Goal: Check status

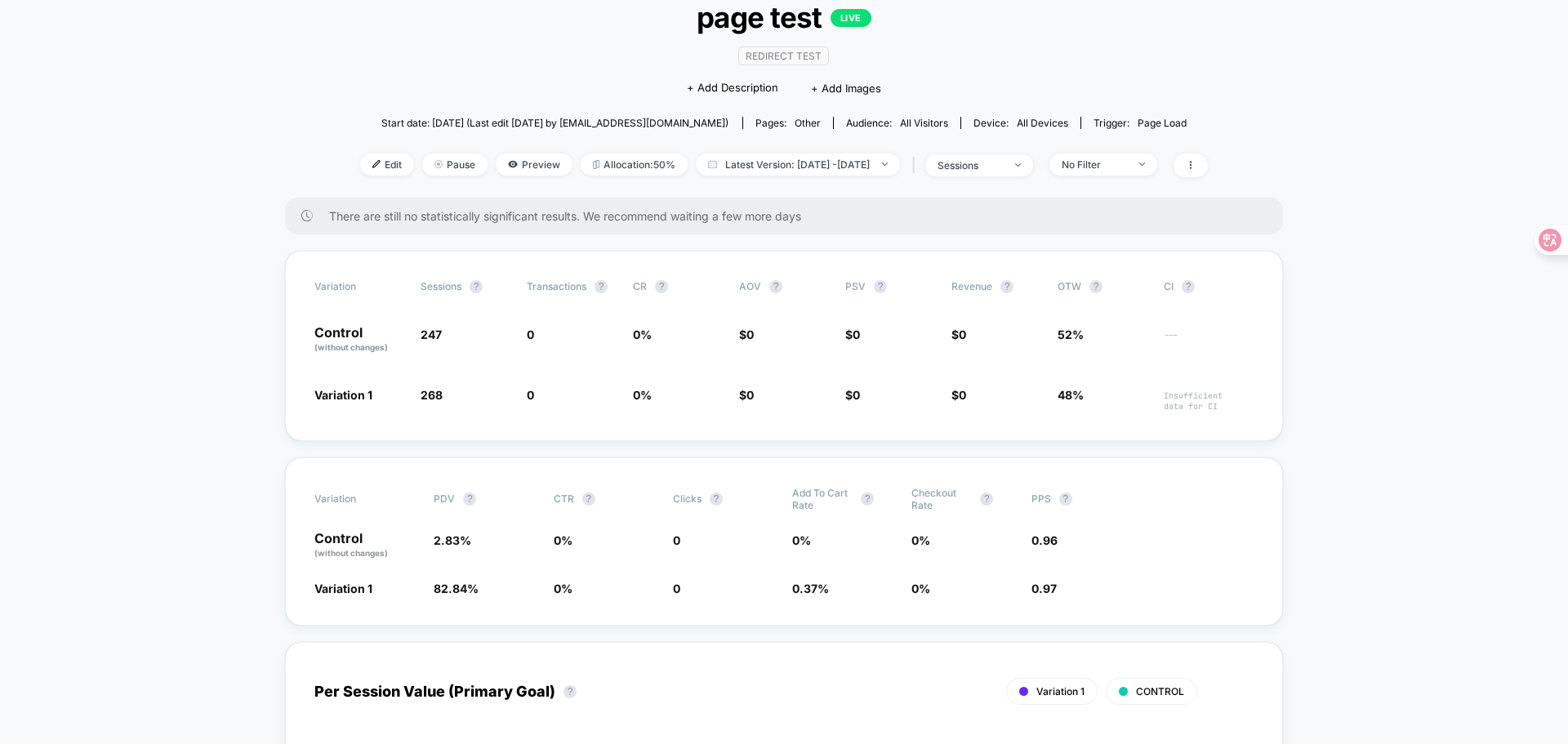
scroll to position [82, 0]
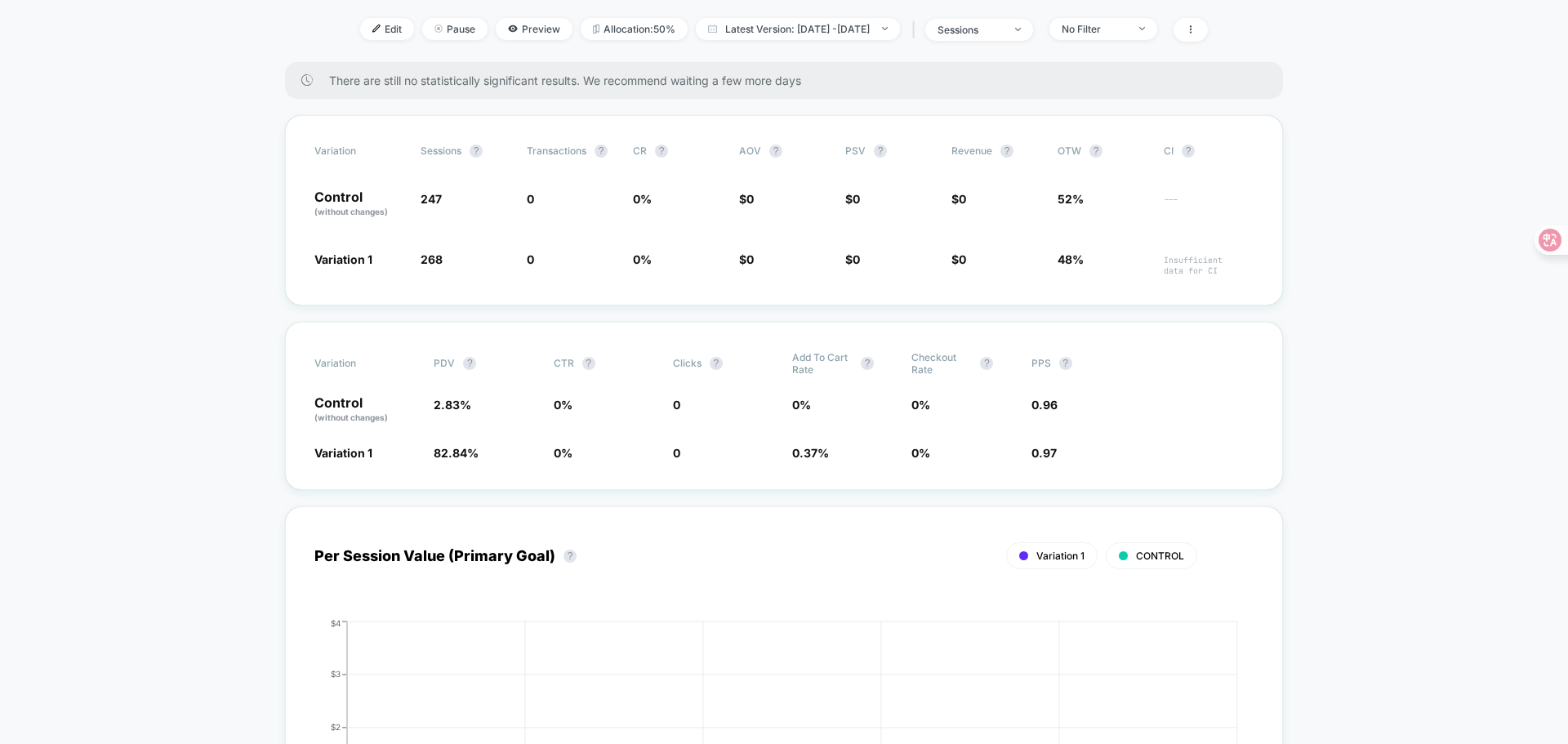
scroll to position [163, 0]
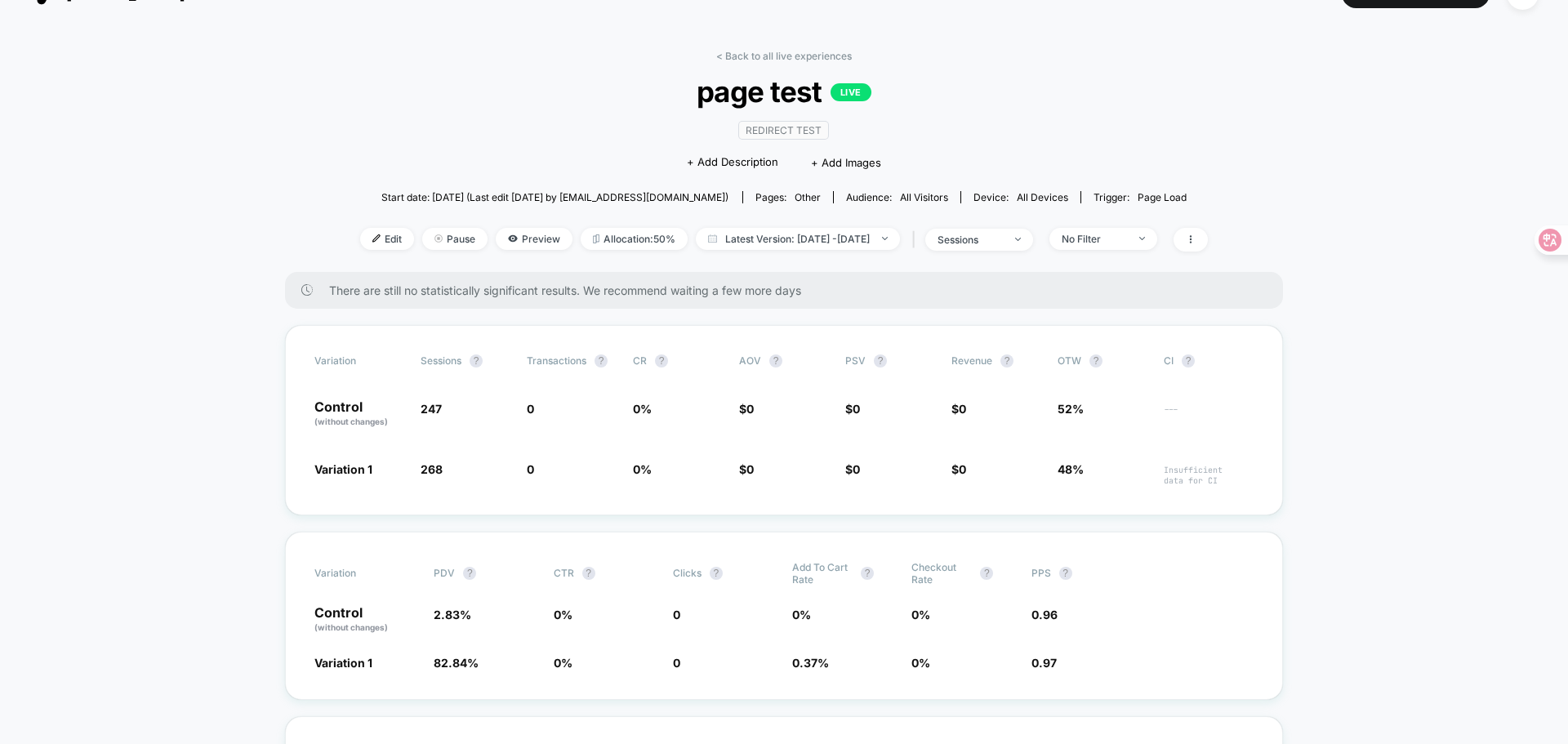
scroll to position [0, 0]
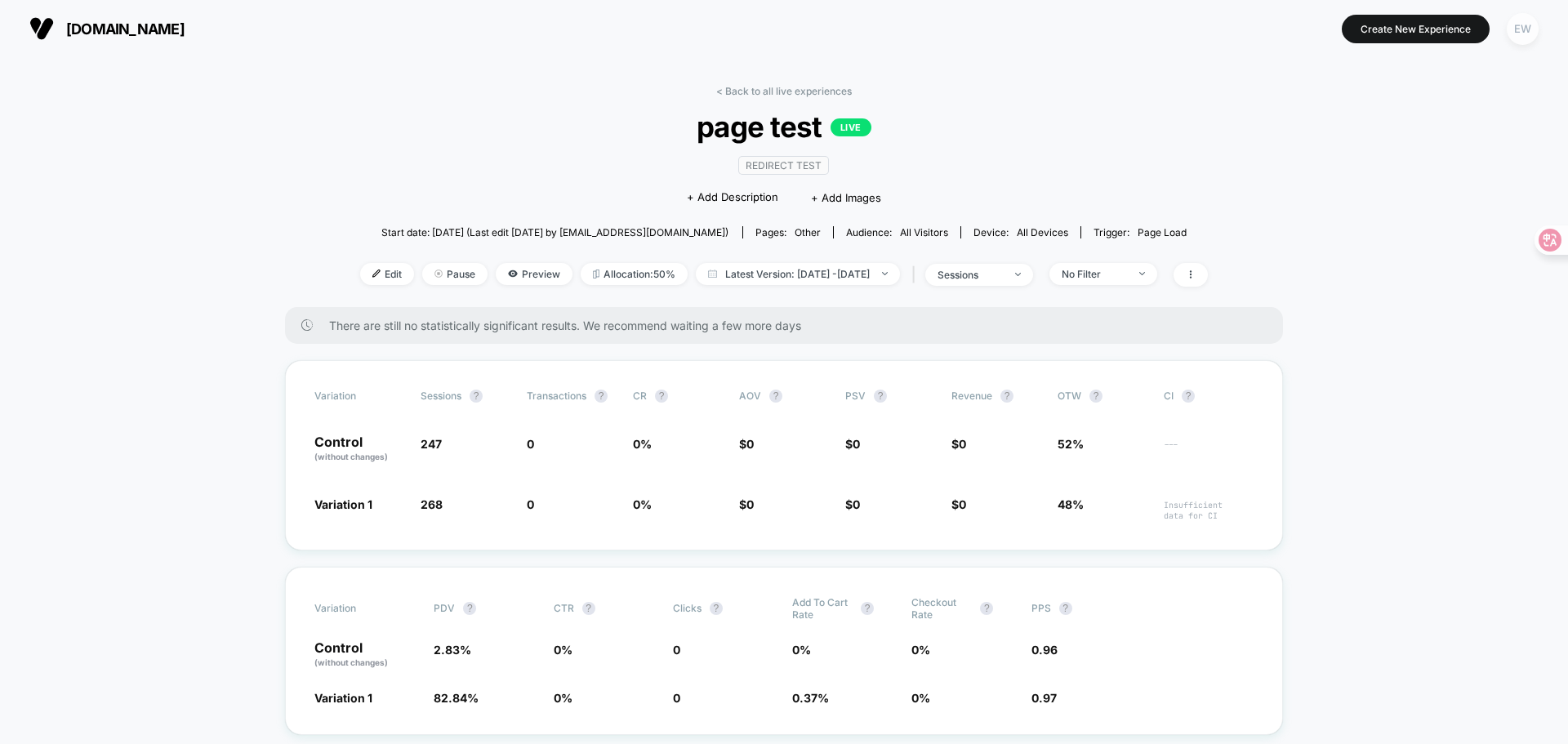
click at [1529, 31] on div "EW" at bounding box center [1523, 29] width 31 height 31
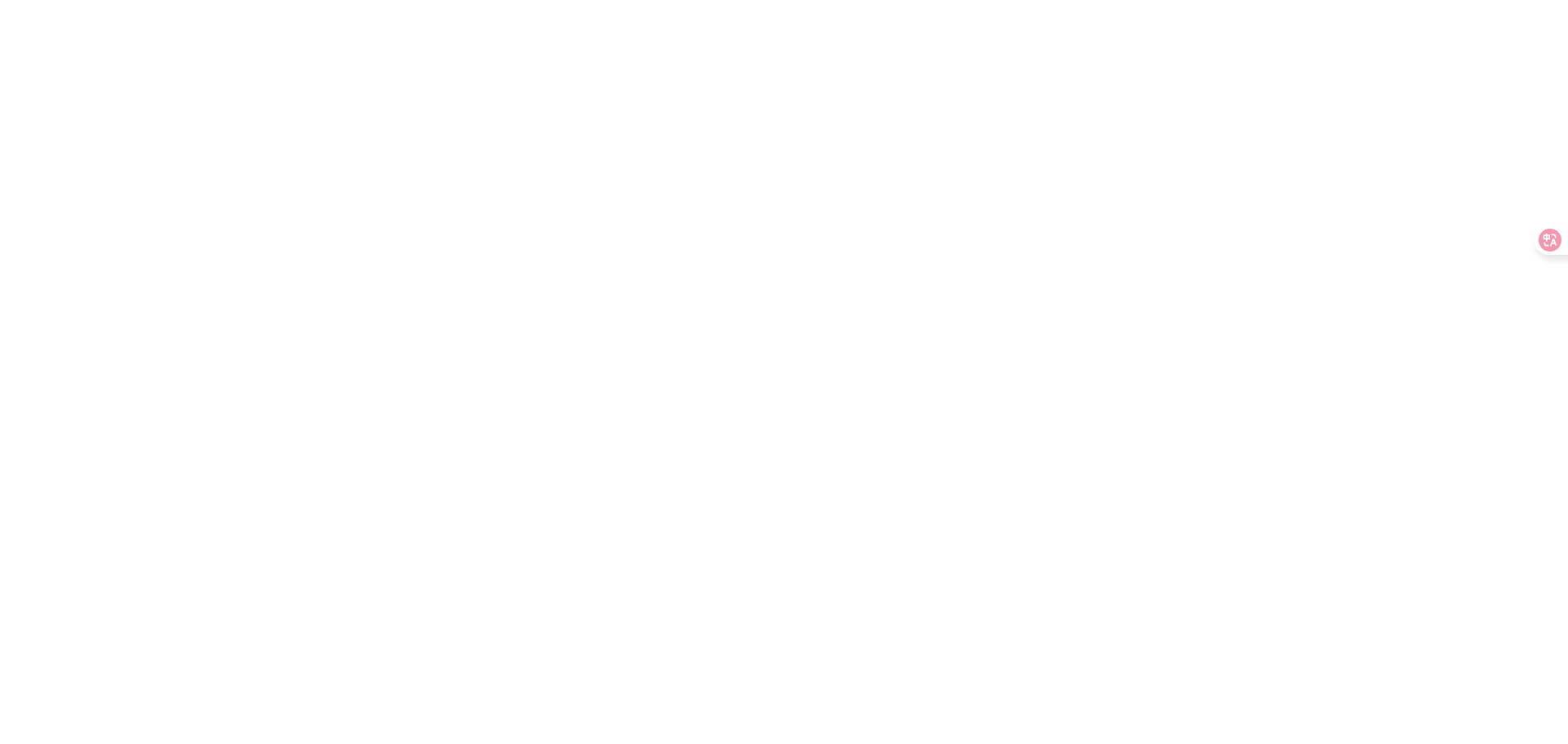
click at [1303, 7] on html at bounding box center [784, 3] width 1568 height 7
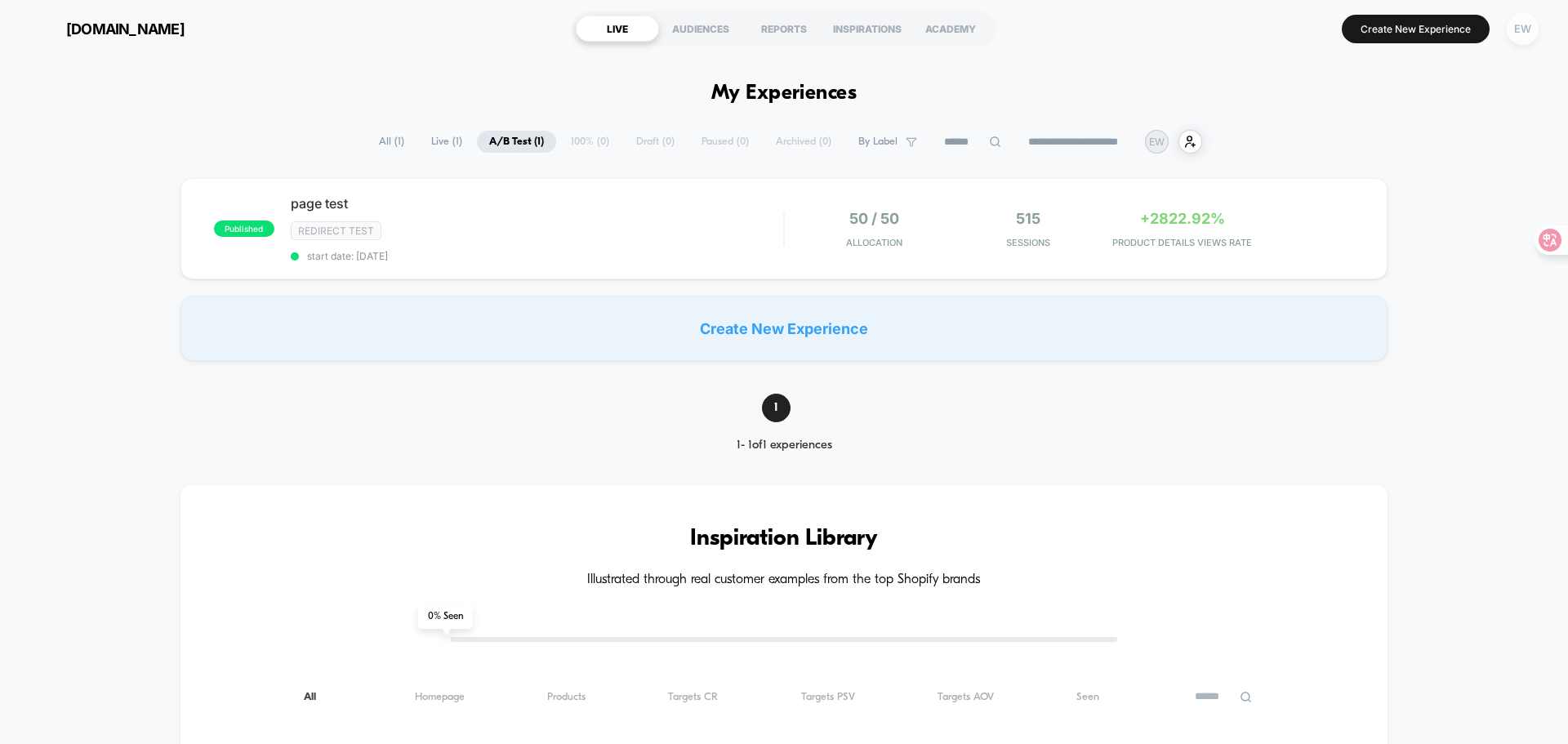
click at [1519, 27] on div "EW" at bounding box center [1523, 29] width 31 height 31
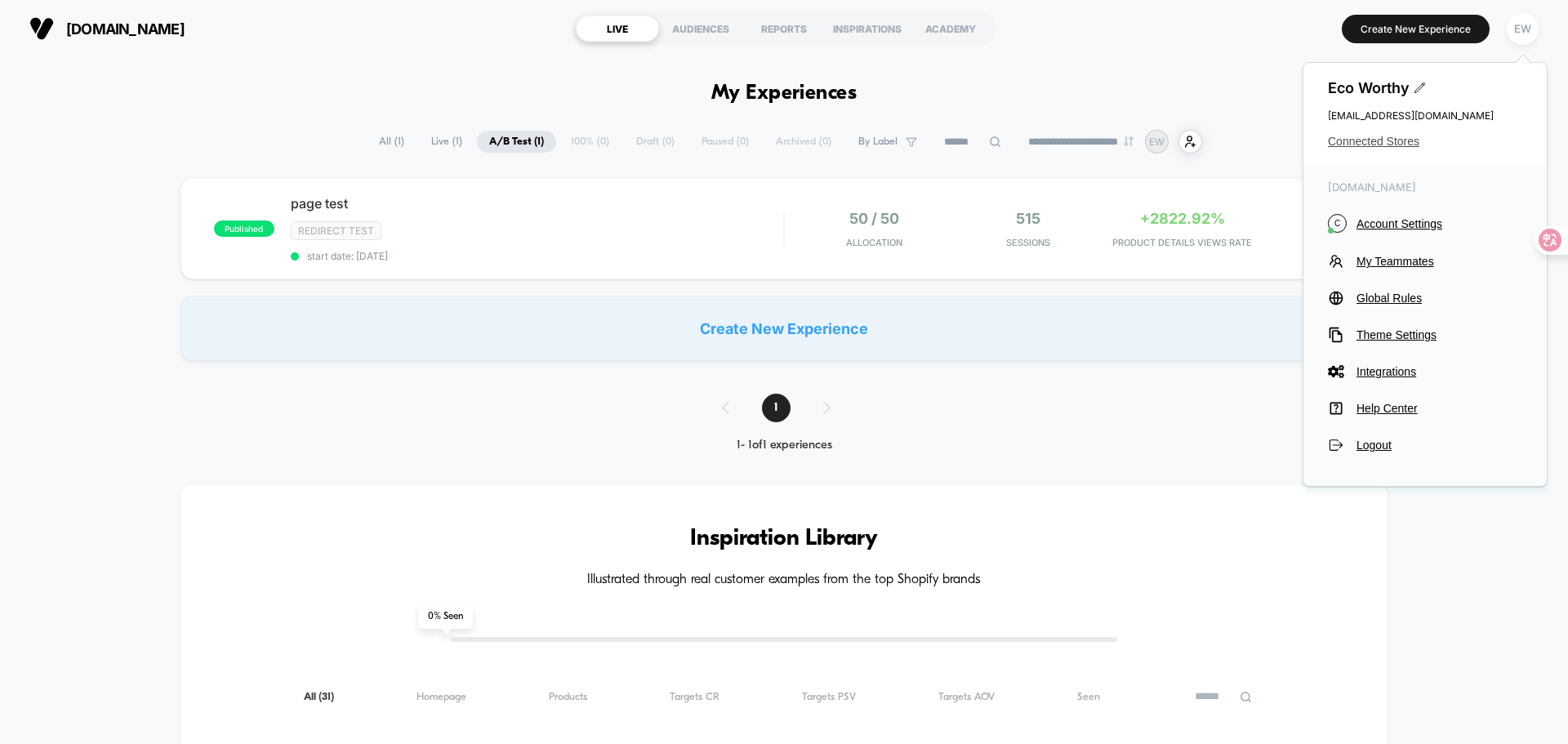
click at [1379, 142] on span "Connected Stores" at bounding box center [1424, 141] width 194 height 13
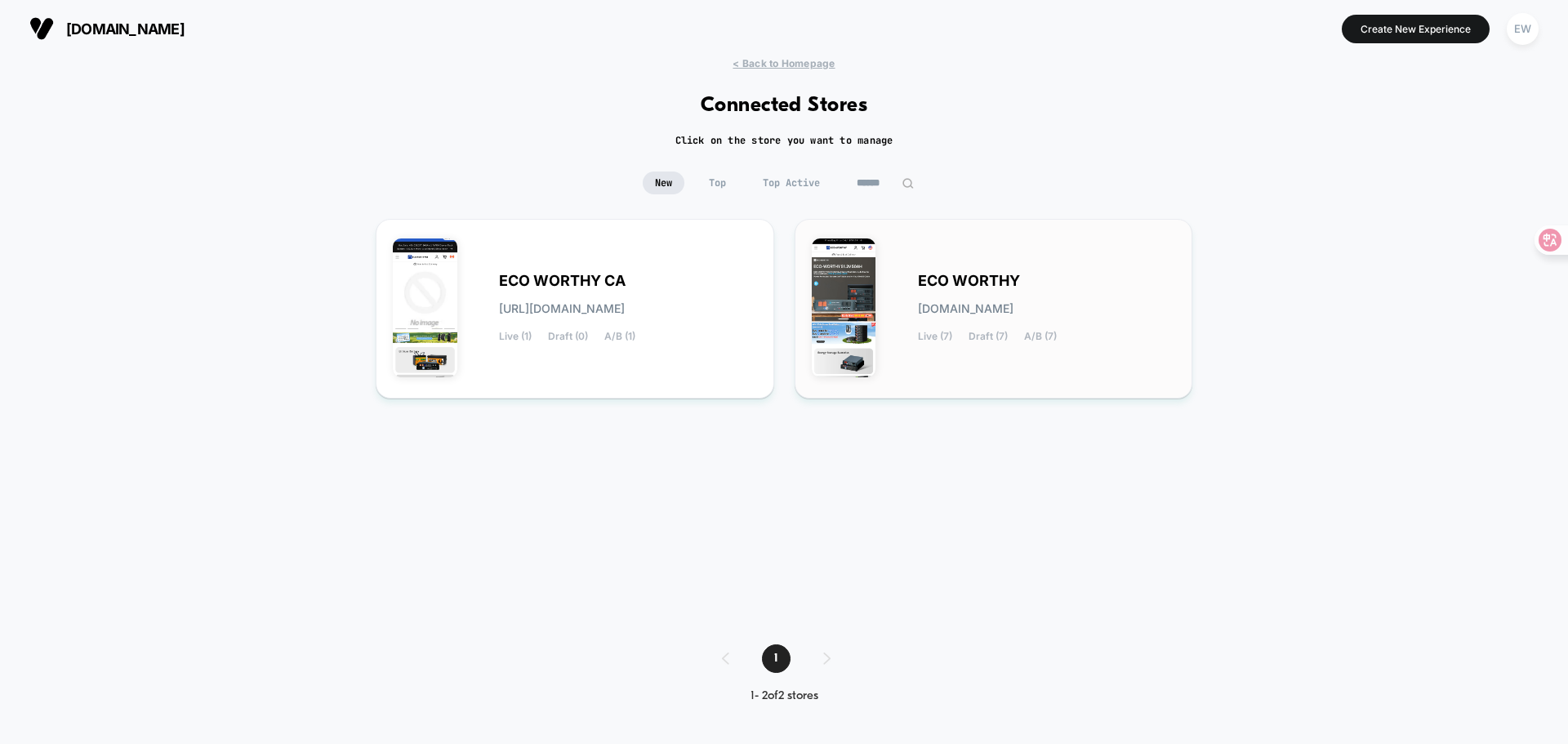
click at [919, 304] on span "[DOMAIN_NAME]" at bounding box center [966, 309] width 95 height 12
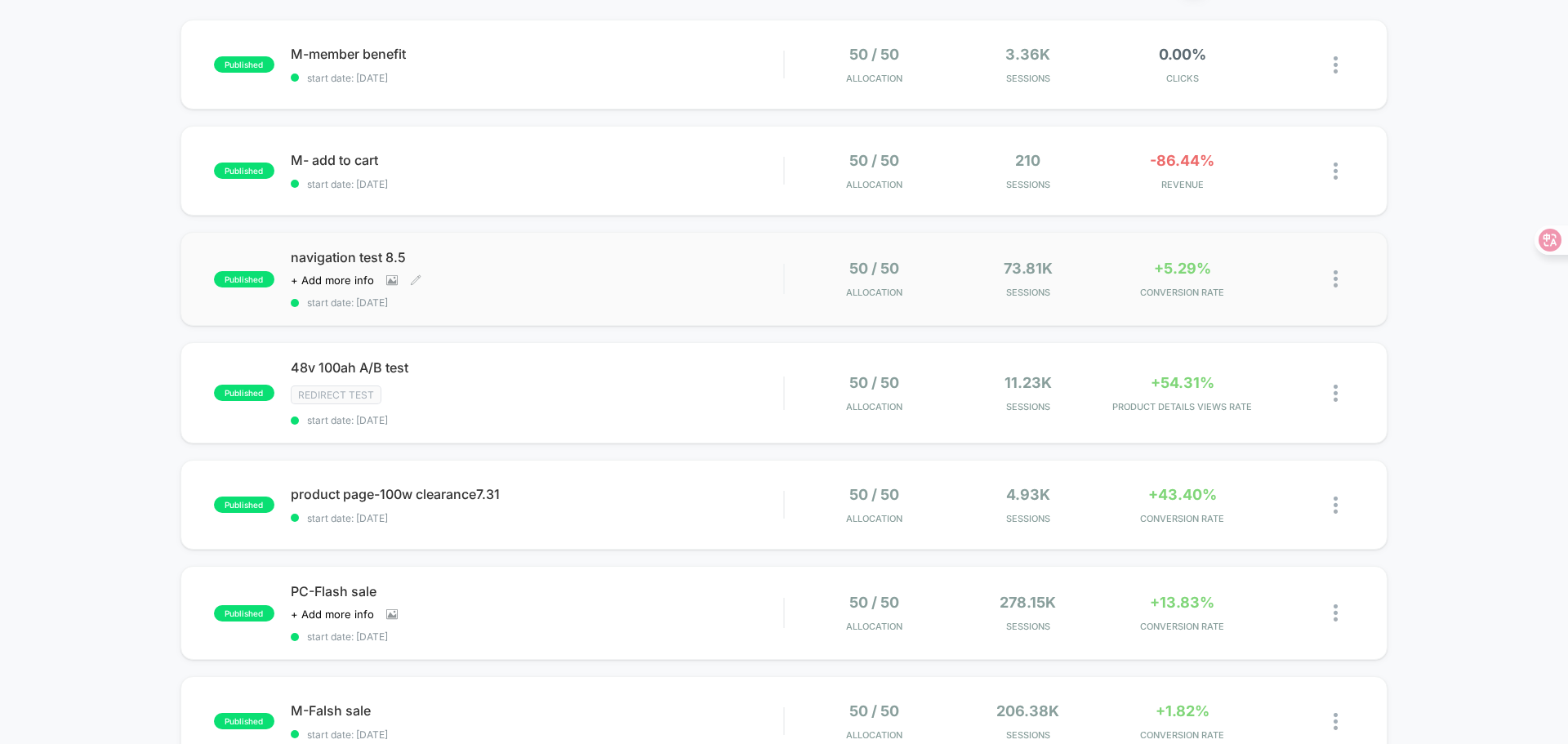
scroll to position [163, 0]
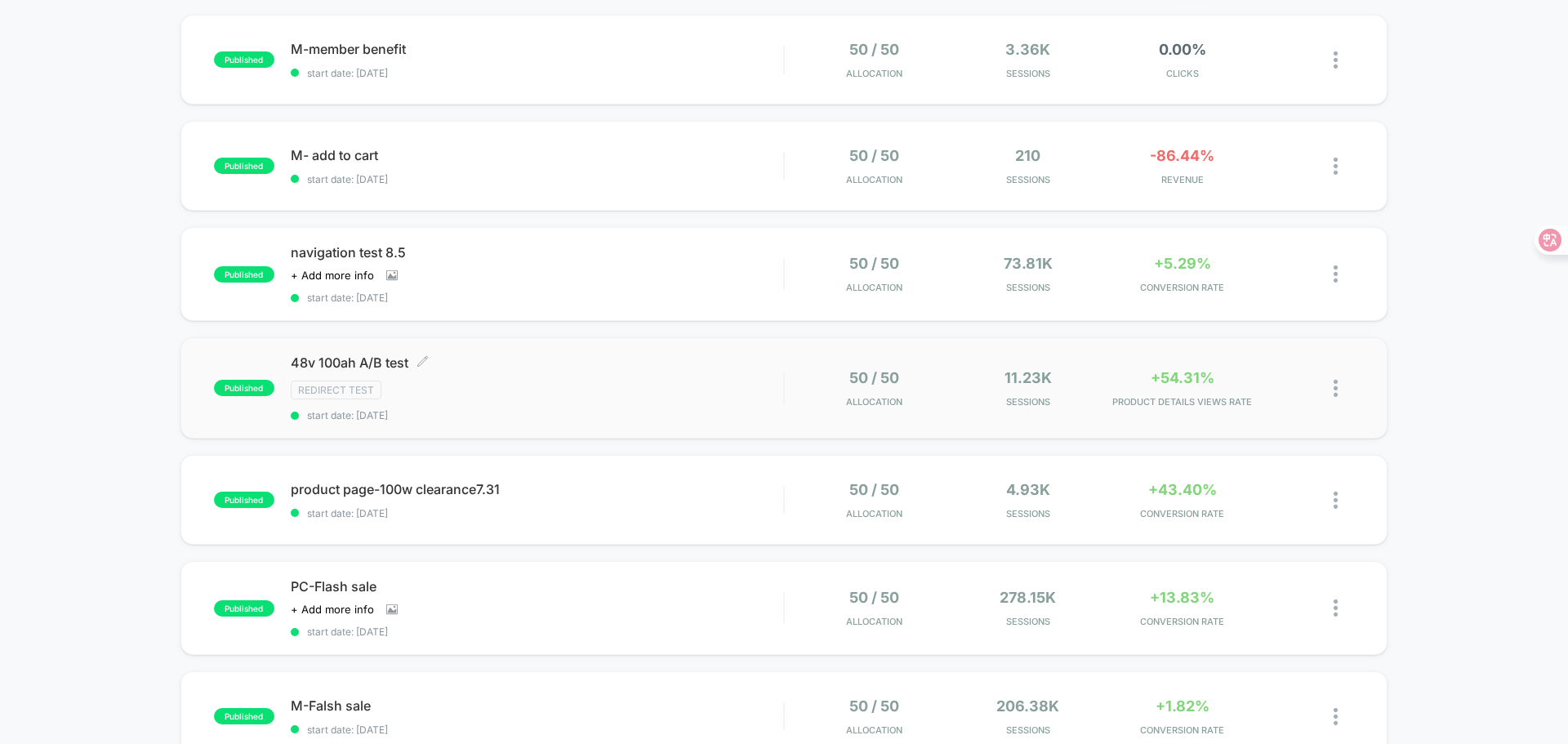
click at [600, 389] on div "Redirect Test" at bounding box center [536, 390] width 492 height 19
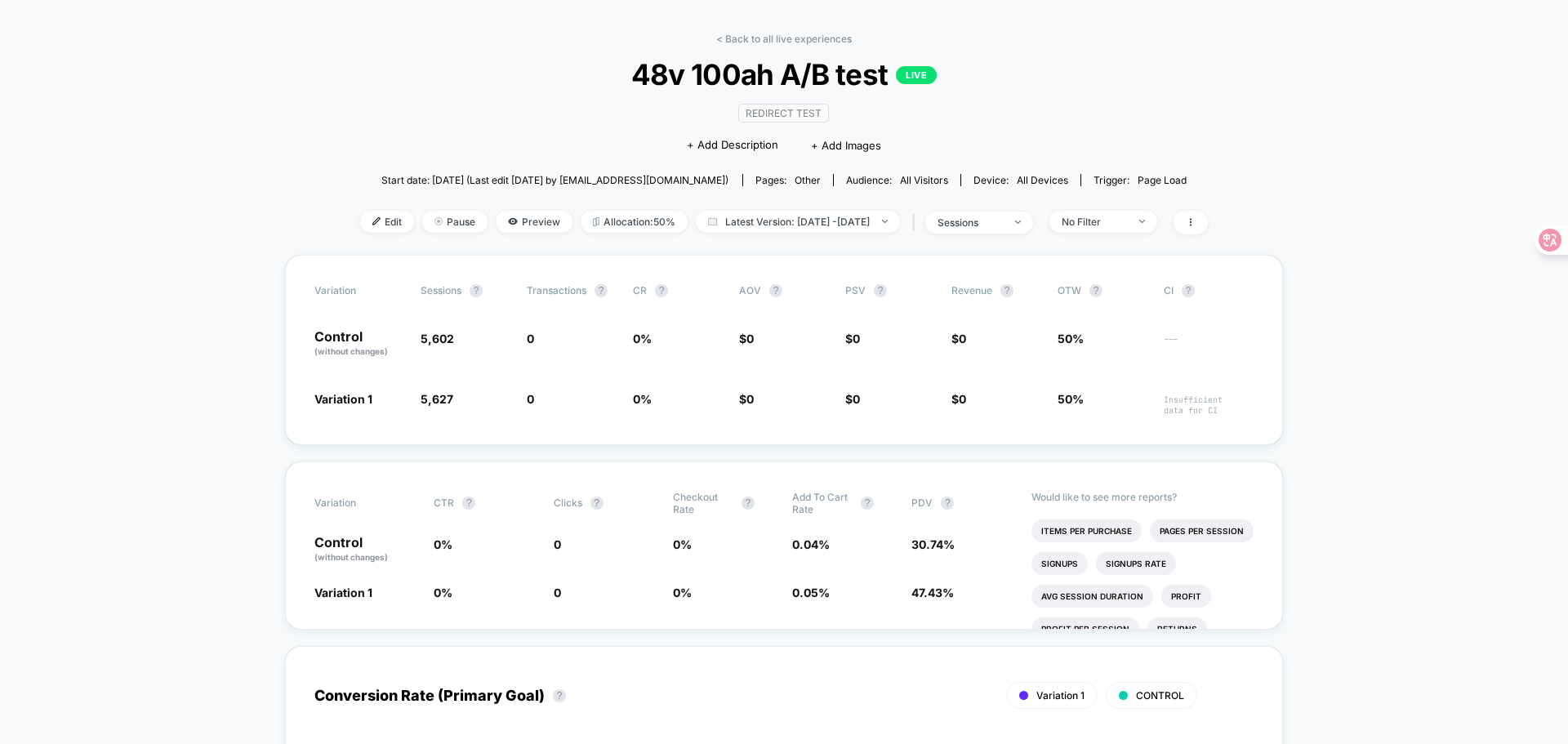
scroll to position [82, 0]
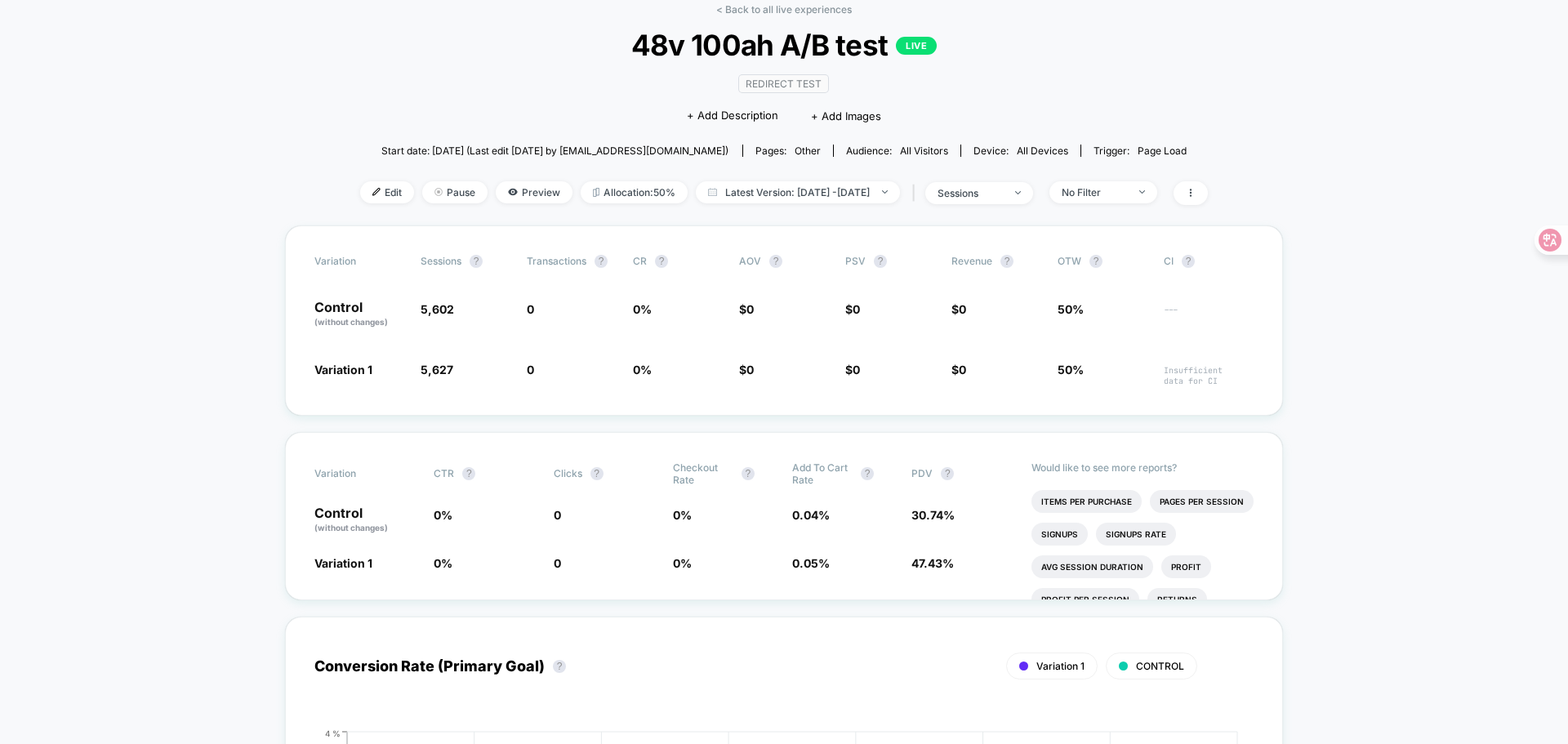
click at [1208, 186] on span at bounding box center [1190, 193] width 34 height 24
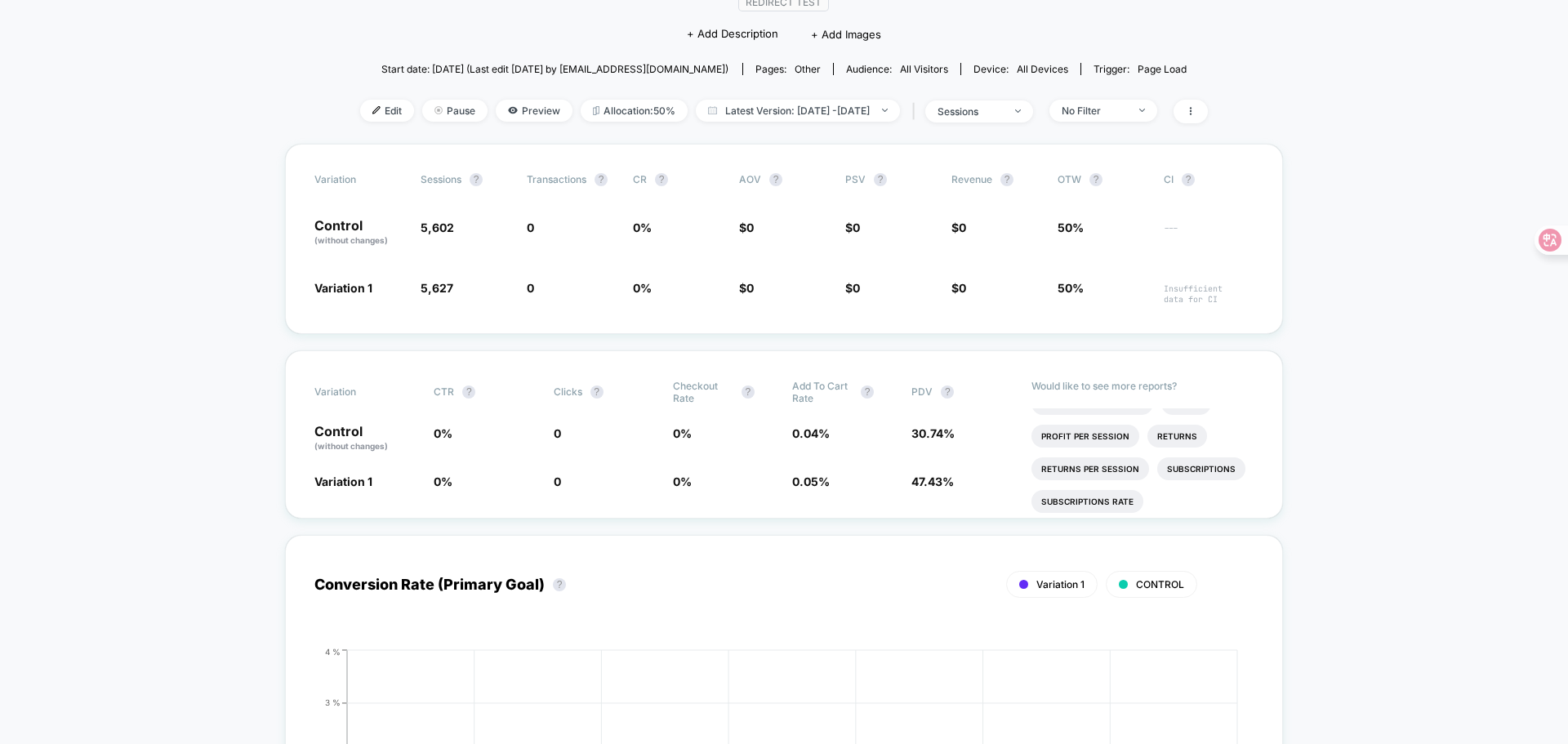
drag, startPoint x: 1442, startPoint y: 233, endPoint x: 1352, endPoint y: 232, distance: 90.0
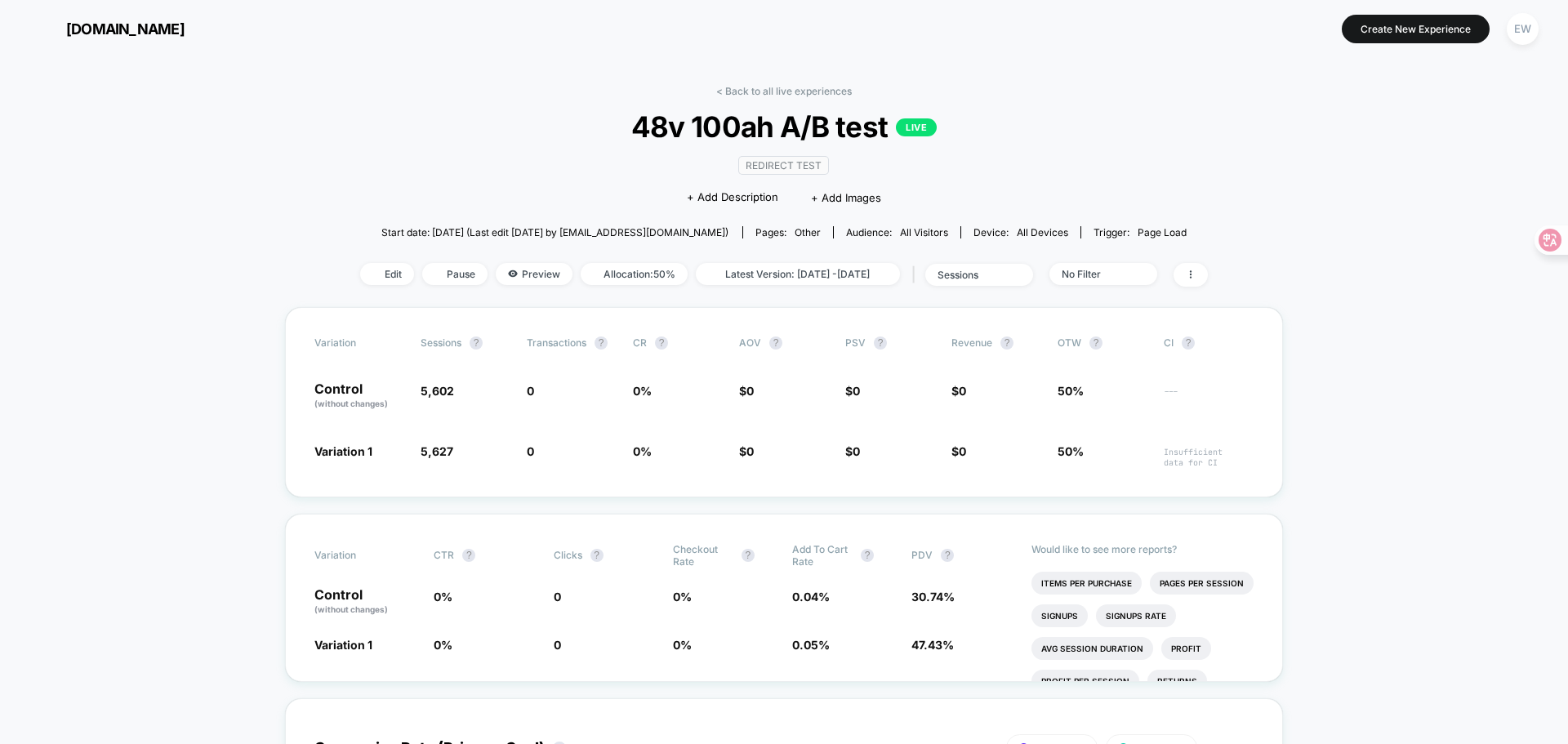
click at [1523, 33] on div "EW" at bounding box center [1523, 29] width 31 height 31
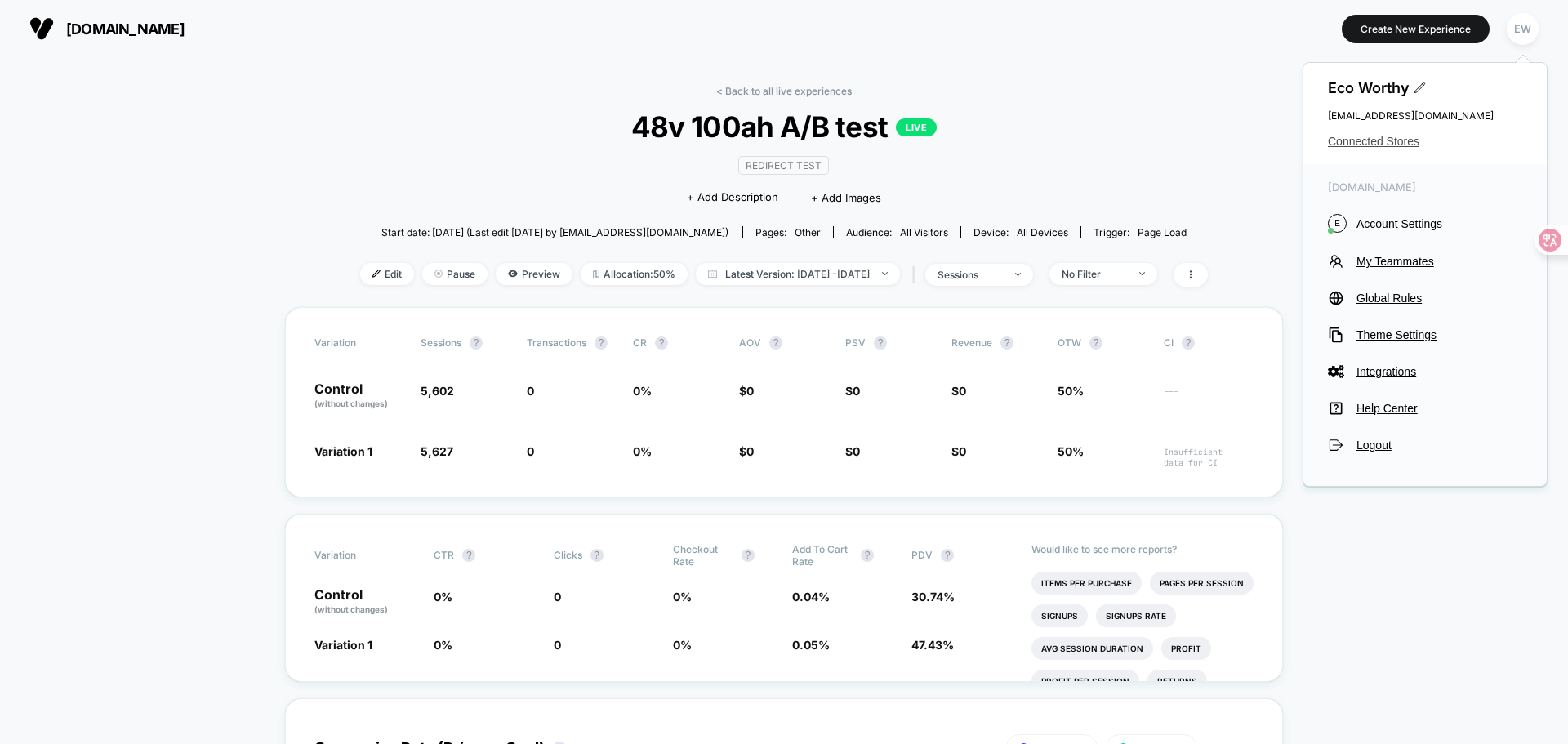
click at [1399, 141] on span "Connected Stores" at bounding box center [1424, 141] width 194 height 13
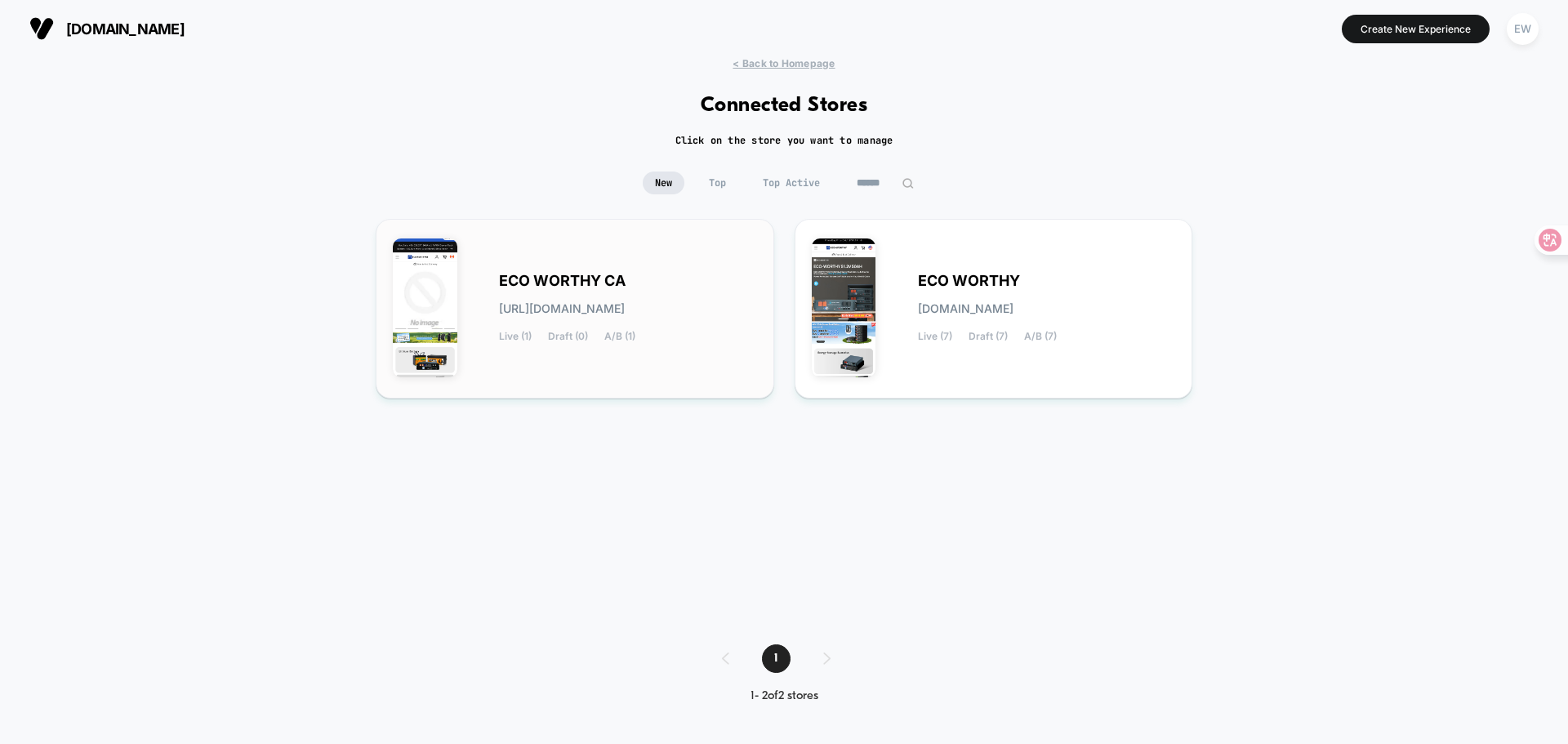
click at [668, 262] on div "ECO WORTHY CA [URL][DOMAIN_NAME] Live (1) Draft (0) A/B (1)" at bounding box center [575, 309] width 364 height 146
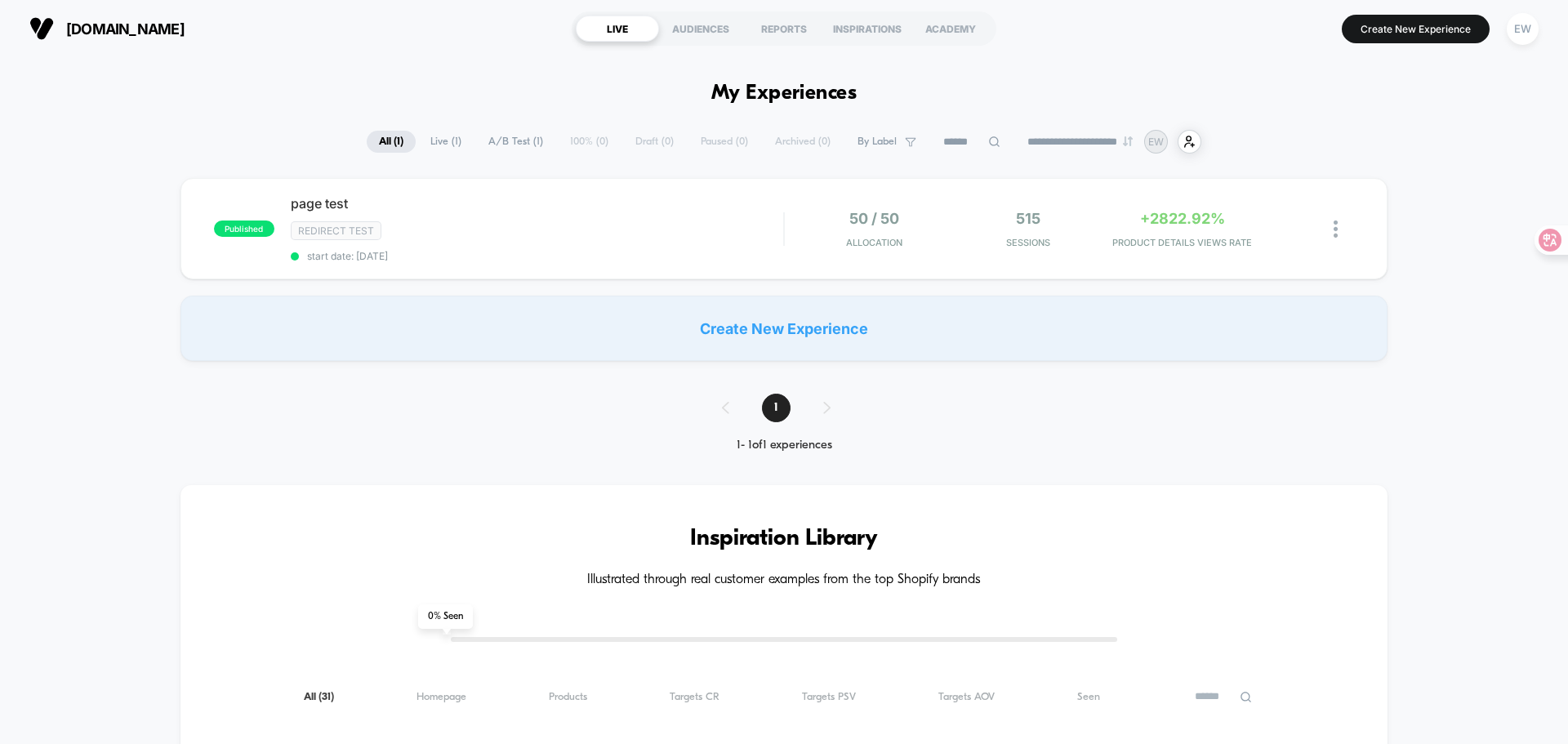
click at [701, 227] on div "Redirect Test" at bounding box center [536, 230] width 492 height 19
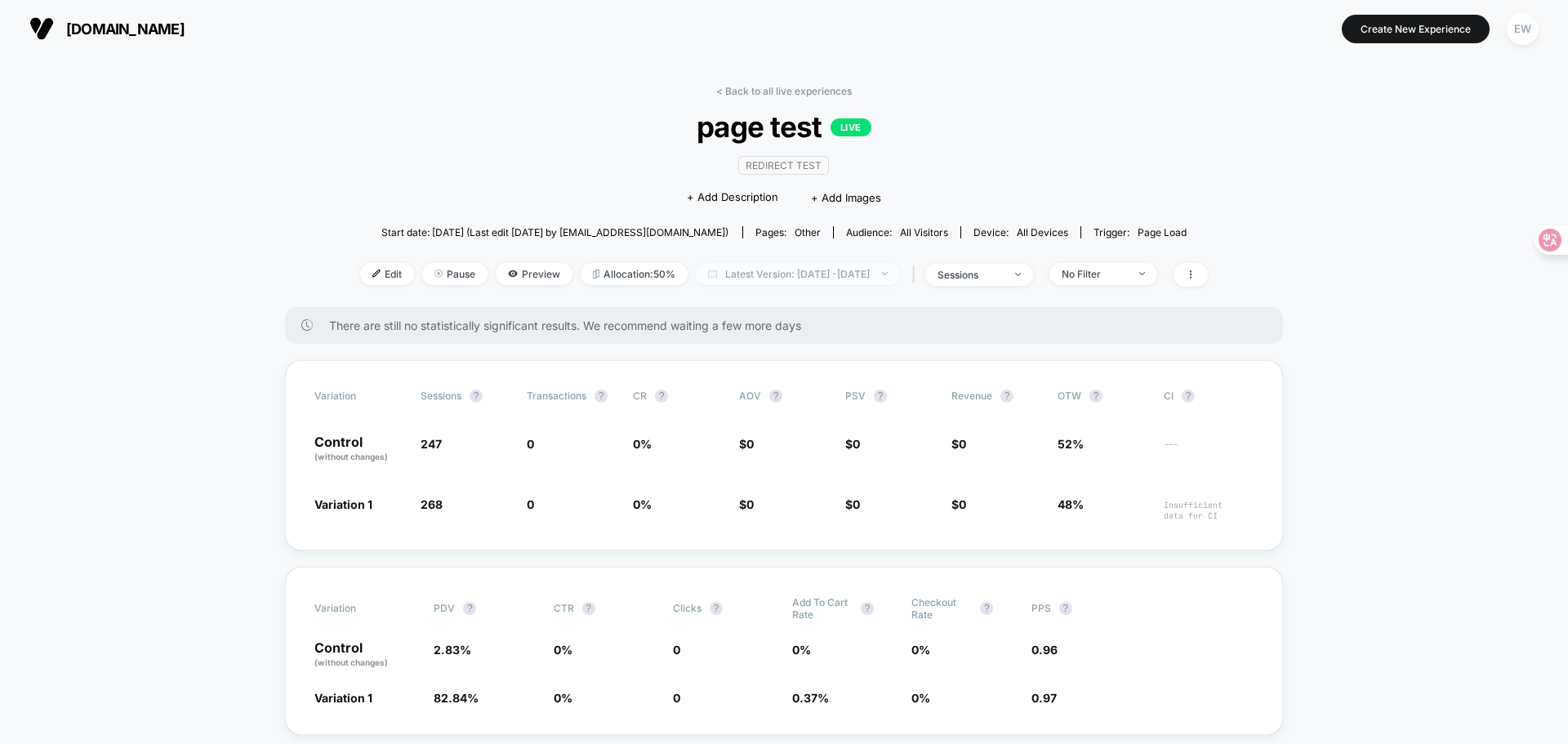
click at [835, 267] on span "Latest Version: Aug 7, 2025 - Aug 13, 2025" at bounding box center [797, 274] width 204 height 22
select select "*"
select select "****"
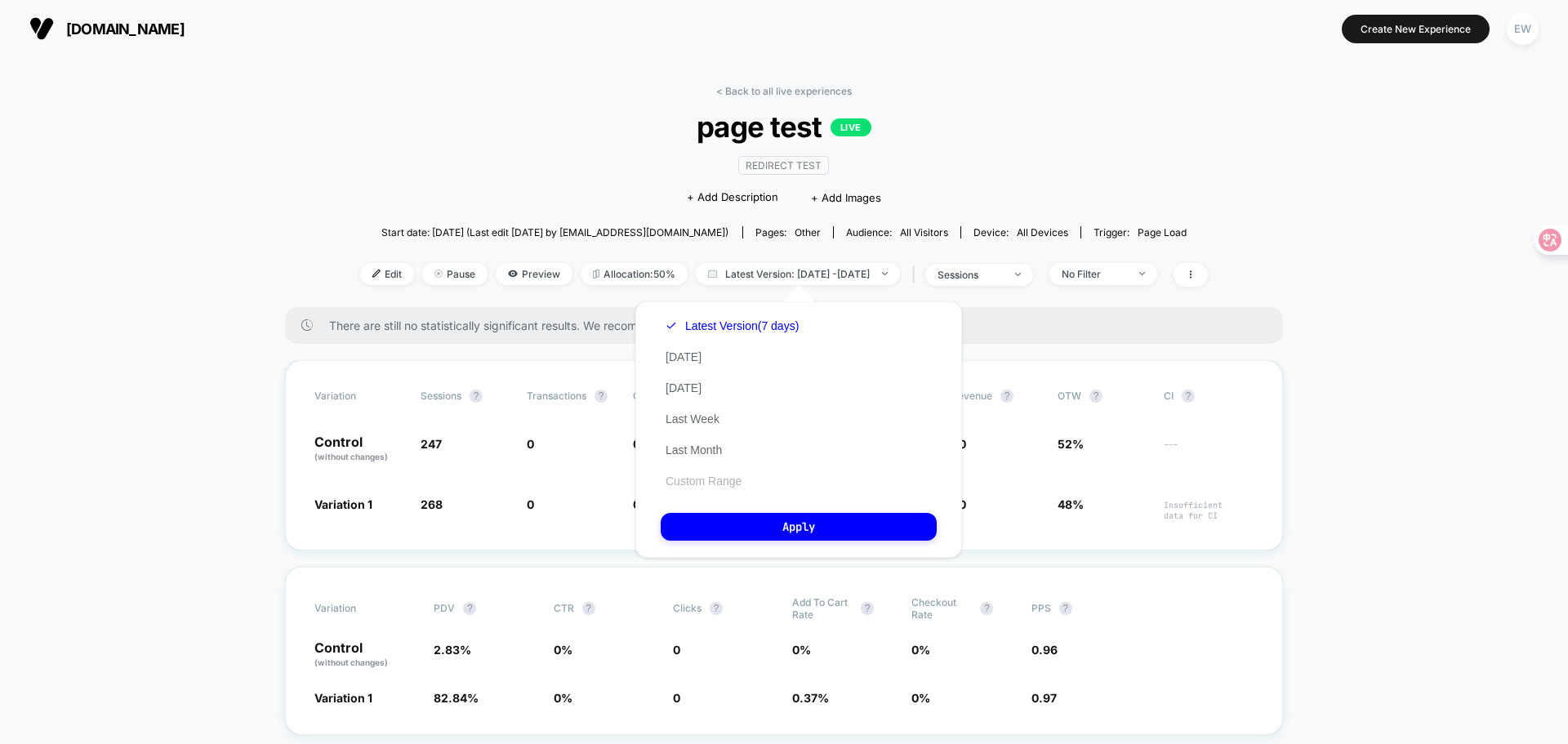
click at [726, 480] on button "Custom Range" at bounding box center [703, 480] width 86 height 15
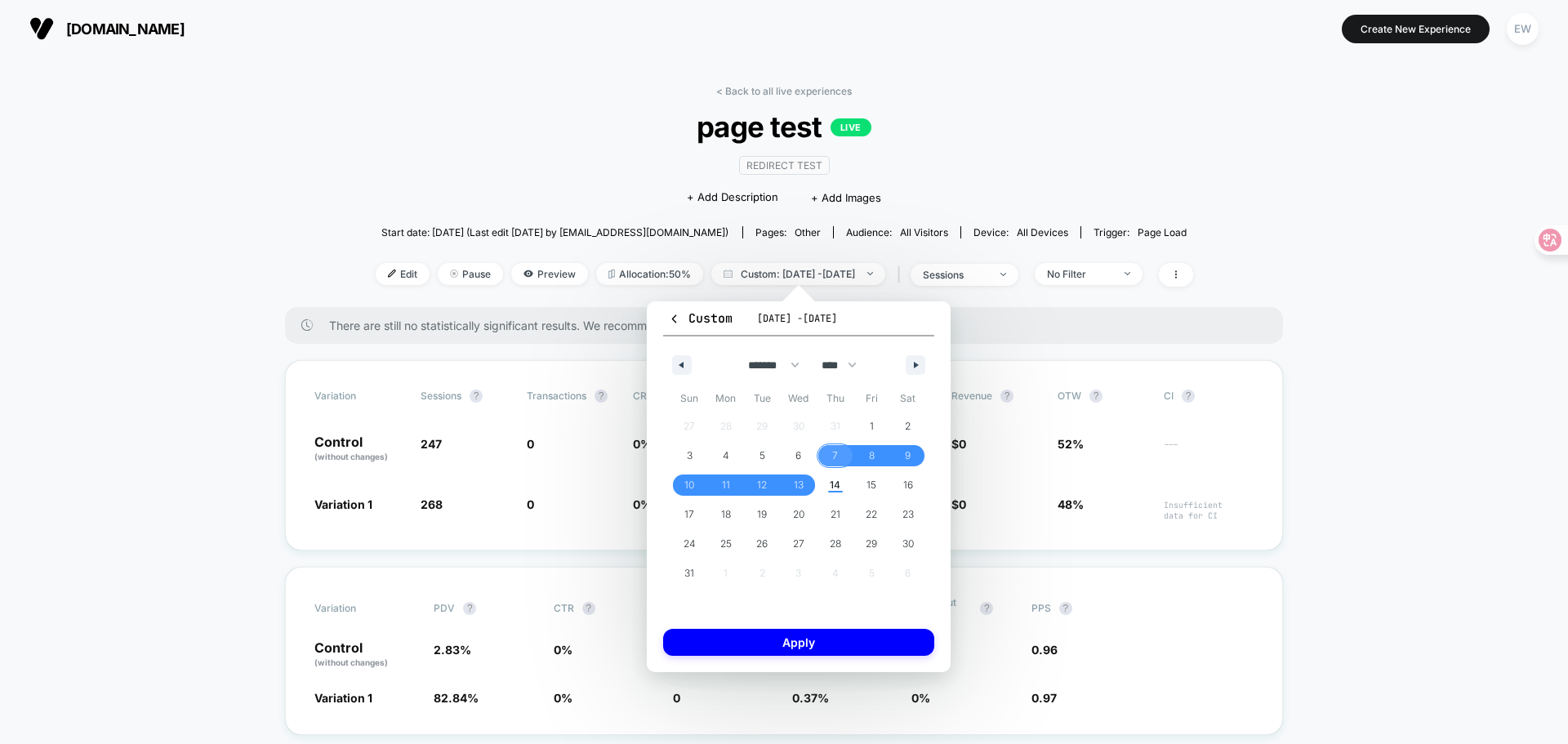
click at [823, 453] on span "7" at bounding box center [835, 456] width 36 height 22
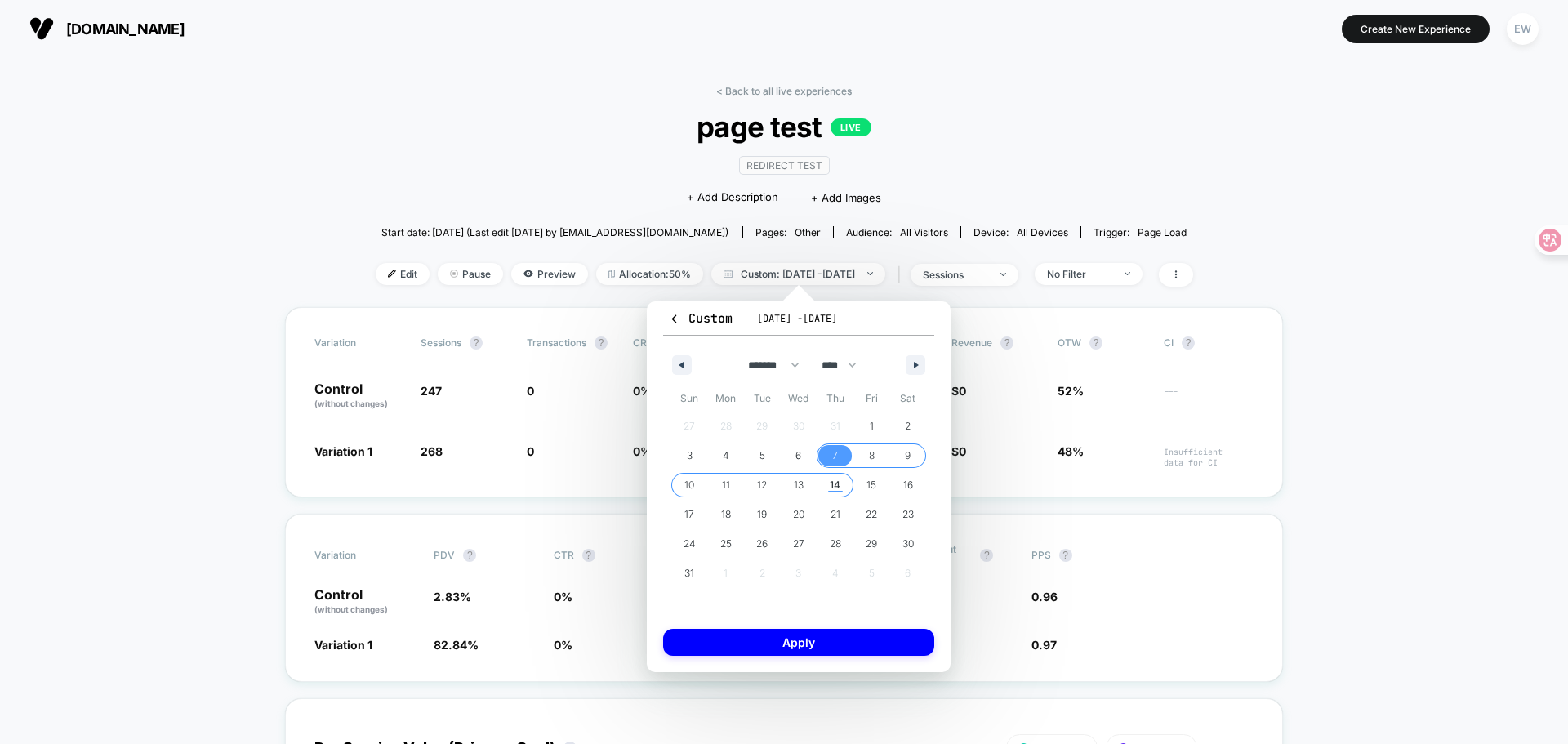
click at [842, 487] on span "14" at bounding box center [835, 485] width 36 height 22
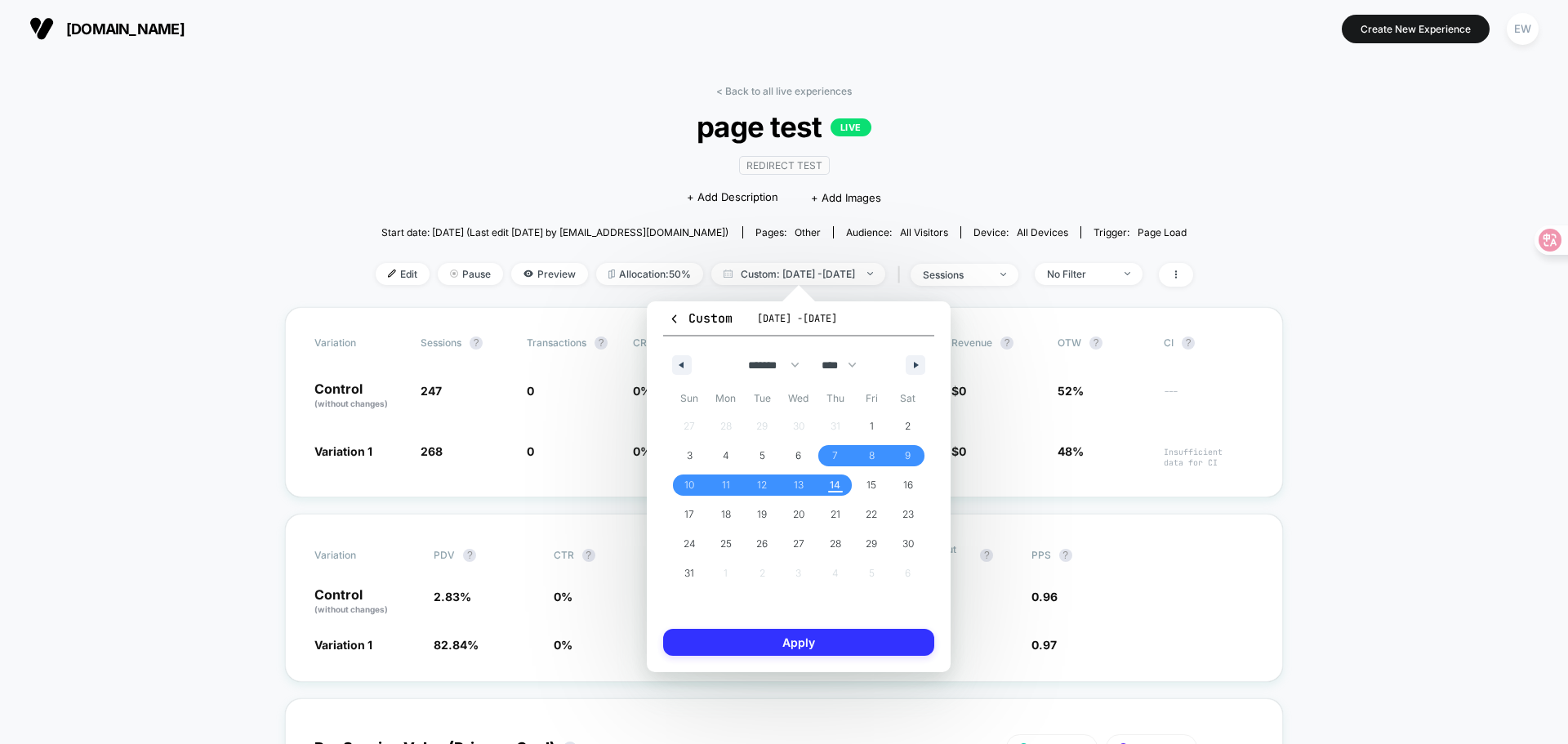
click at [839, 641] on button "Apply" at bounding box center [798, 642] width 271 height 27
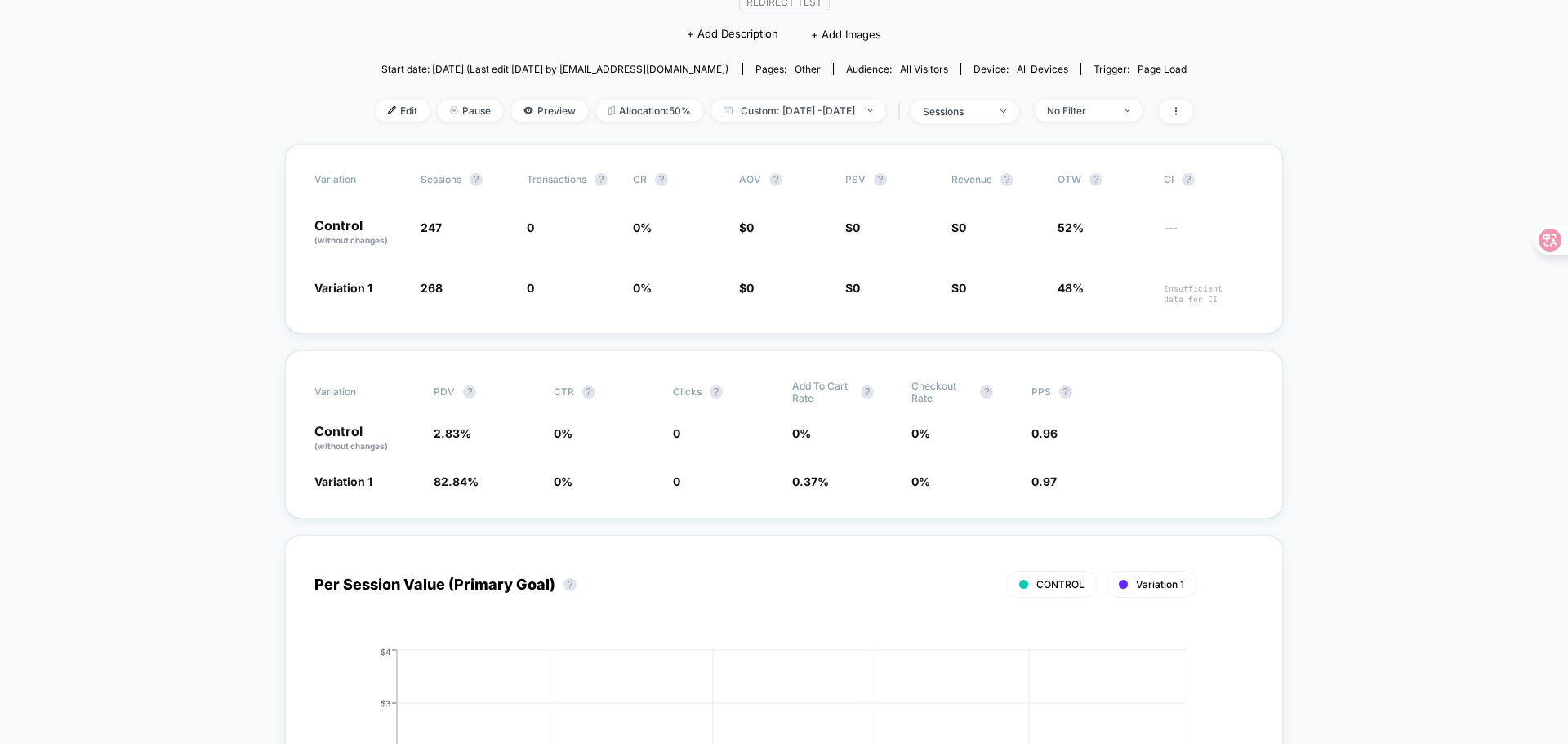
scroll to position [82, 0]
